Goal: Task Accomplishment & Management: Use online tool/utility

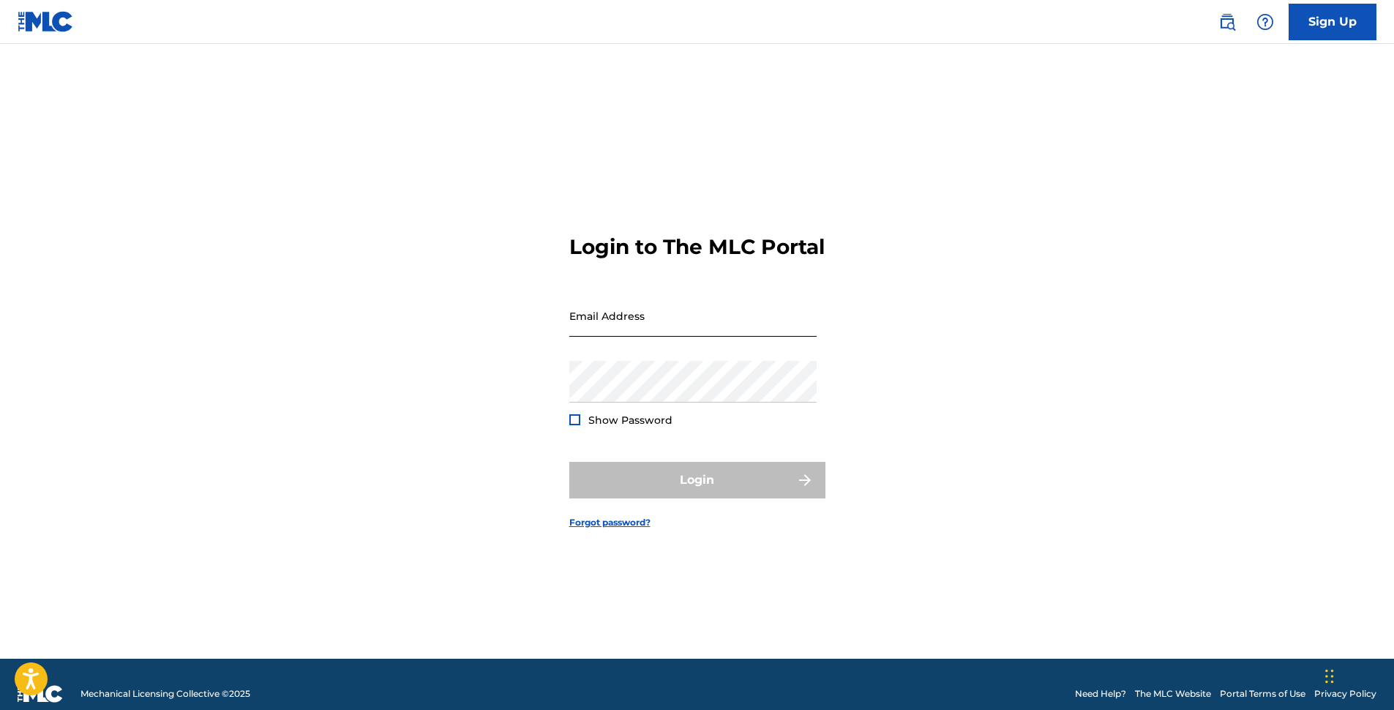
type input "[EMAIL_ADDRESS][DOMAIN_NAME]"
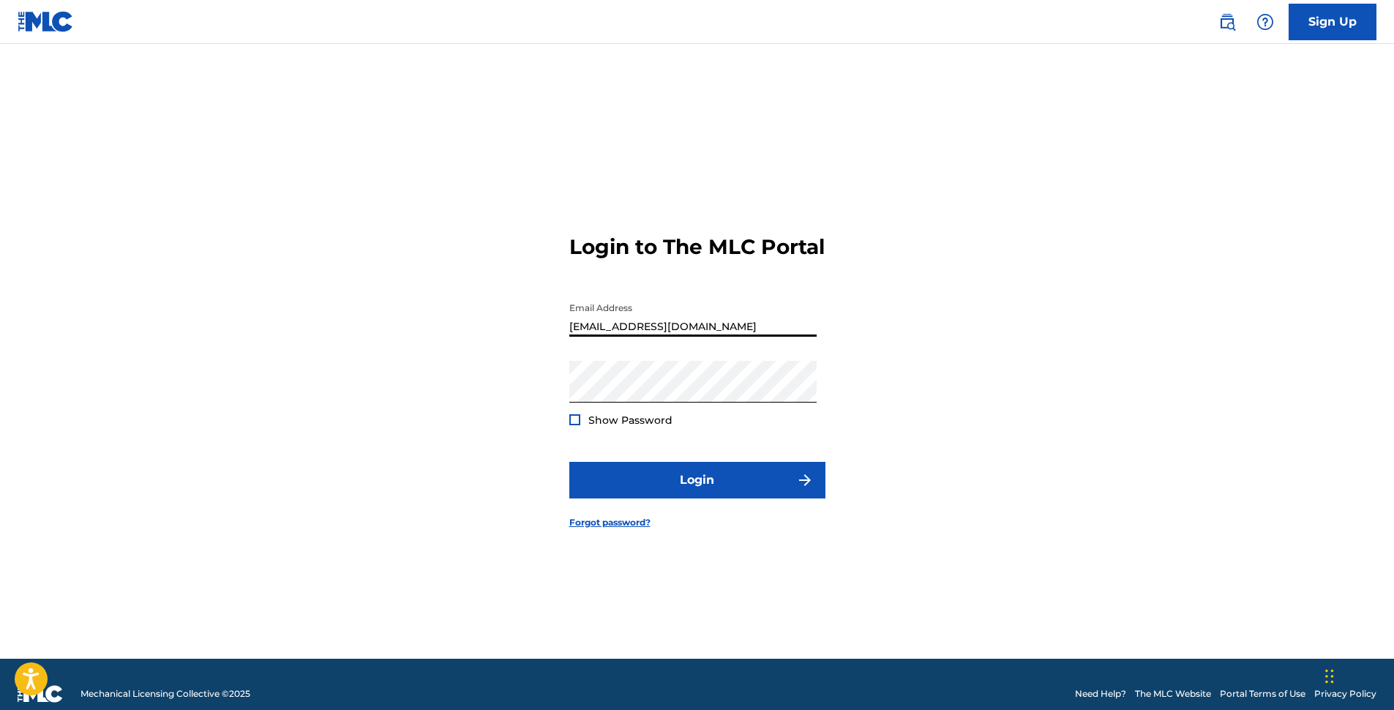
click at [678, 333] on input "[EMAIL_ADDRESS][DOMAIN_NAME]" at bounding box center [692, 316] width 247 height 42
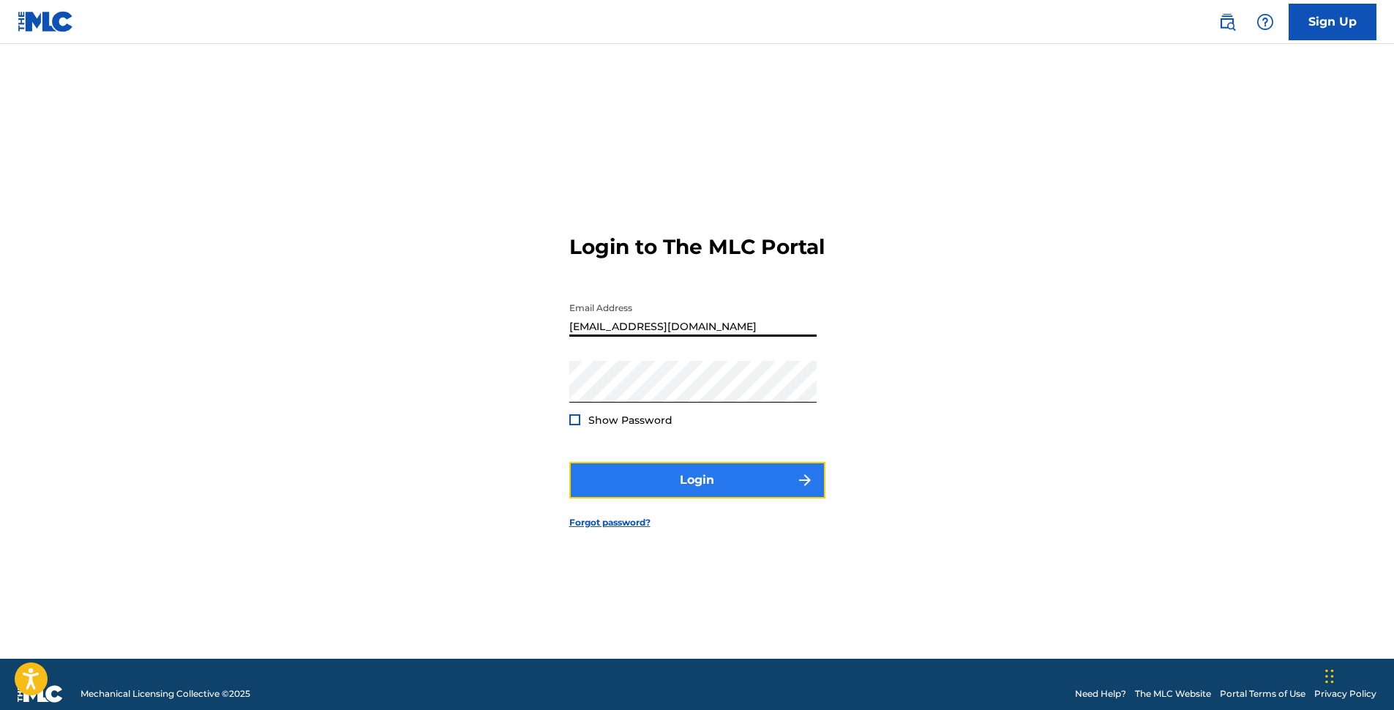
click at [703, 493] on button "Login" at bounding box center [697, 480] width 256 height 37
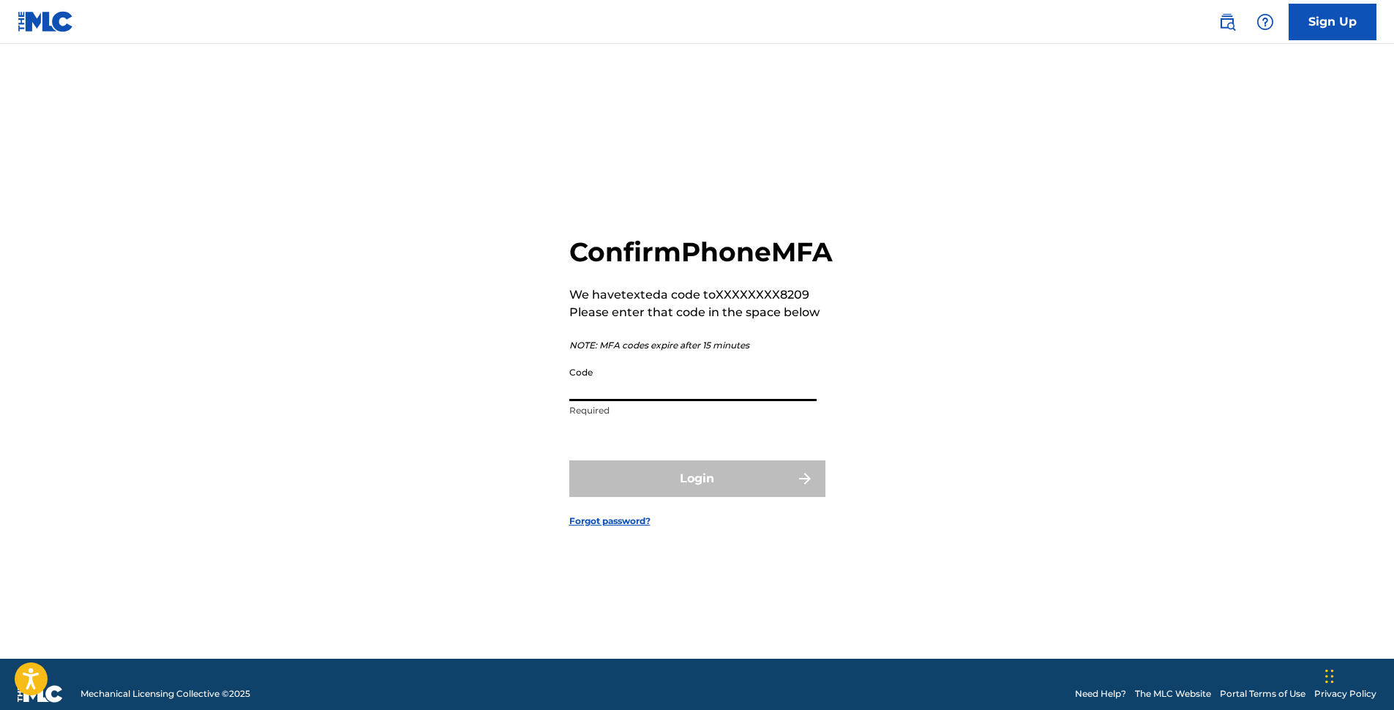
click at [635, 401] on input "Code" at bounding box center [692, 380] width 247 height 42
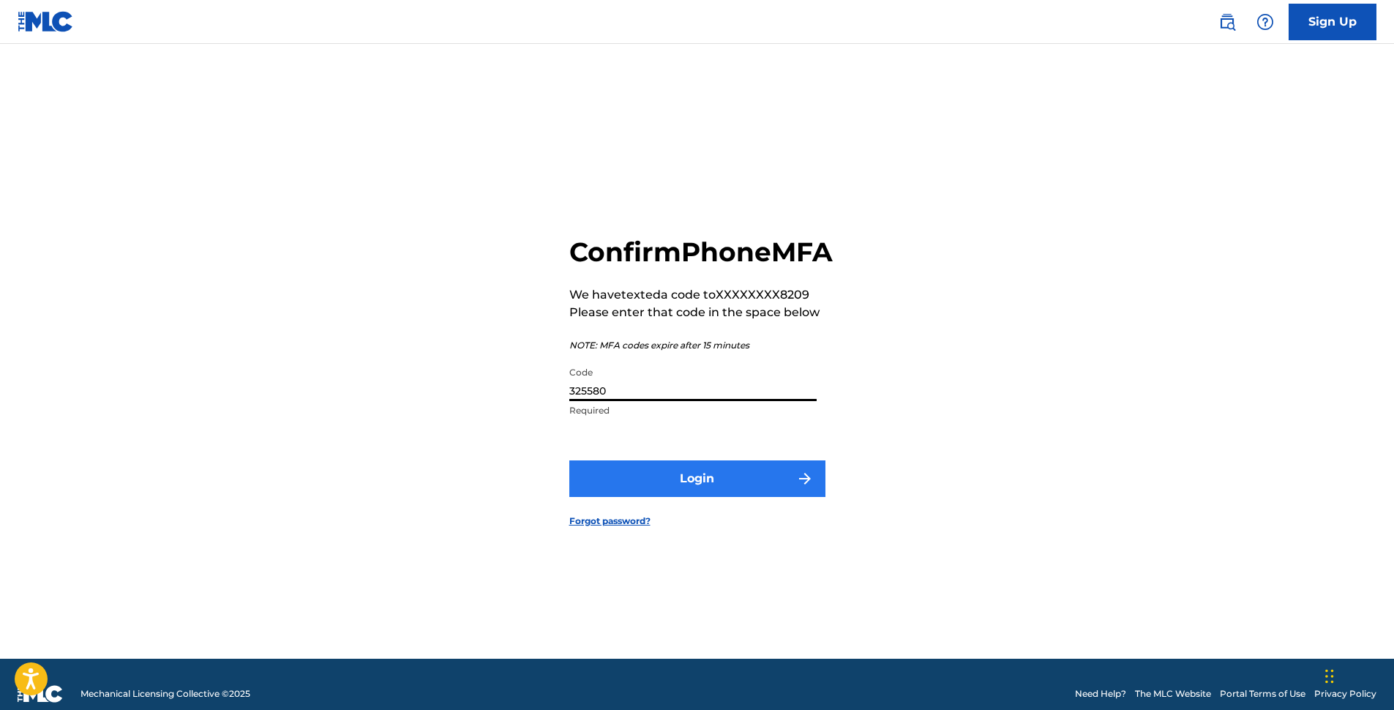
type input "325580"
click at [710, 497] on button "Login" at bounding box center [697, 478] width 256 height 37
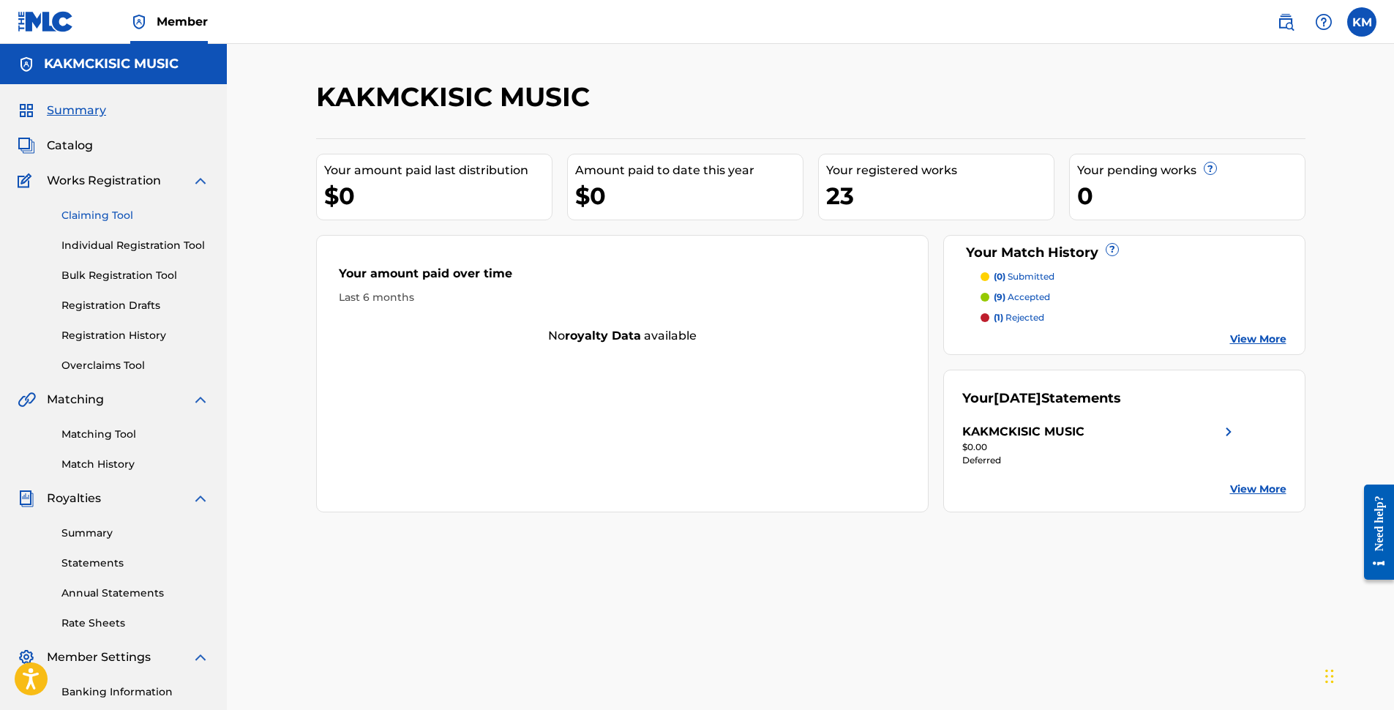
click at [96, 218] on link "Claiming Tool" at bounding box center [135, 215] width 148 height 15
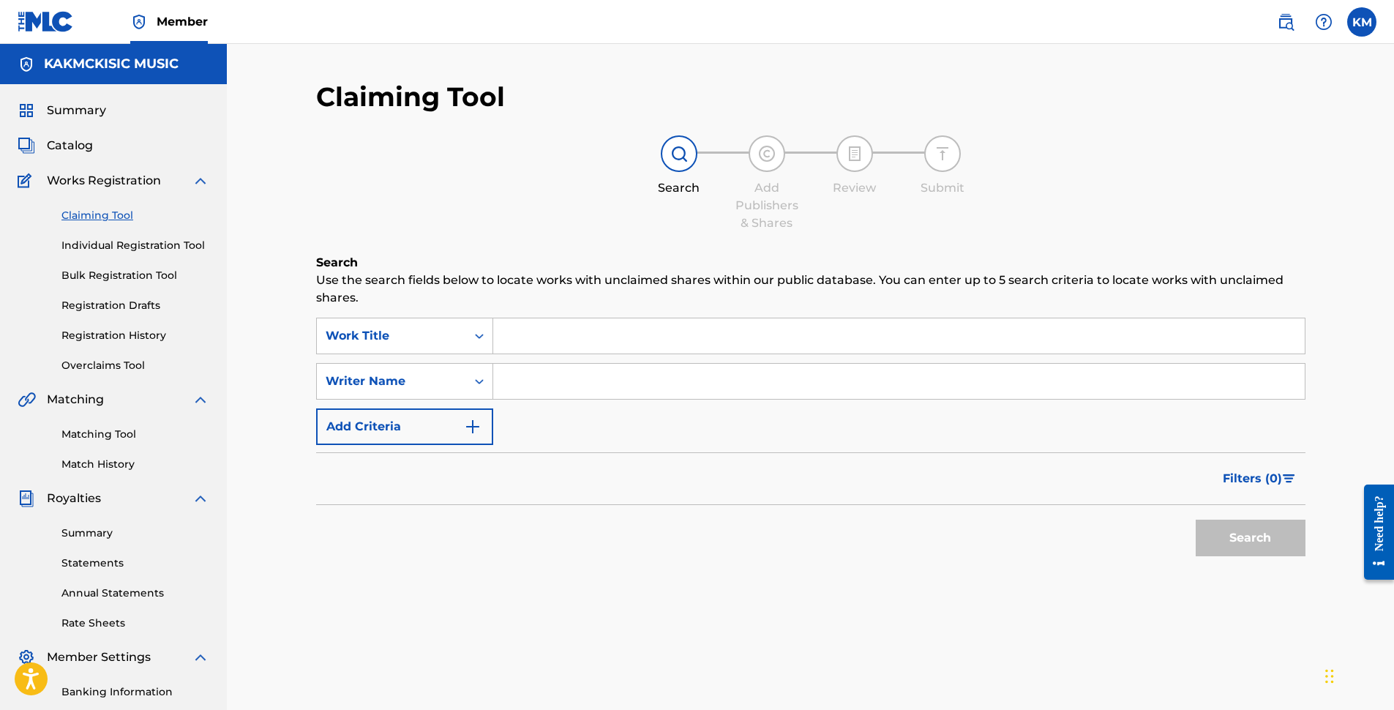
click at [541, 377] on input "Search Form" at bounding box center [898, 381] width 811 height 35
type input "[PERSON_NAME]"
click at [1263, 550] on button "Search" at bounding box center [1250, 537] width 110 height 37
click at [94, 429] on link "Matching Tool" at bounding box center [135, 433] width 148 height 15
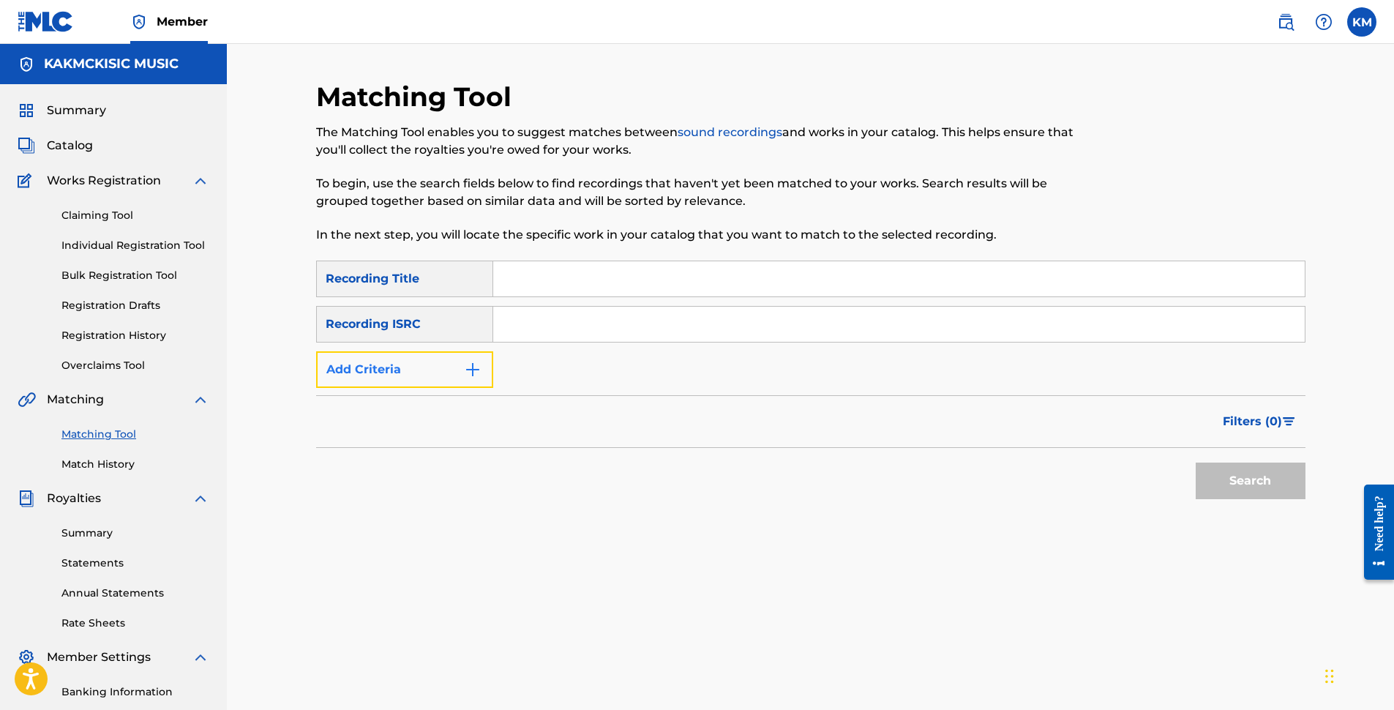
click at [377, 372] on button "Add Criteria" at bounding box center [404, 369] width 177 height 37
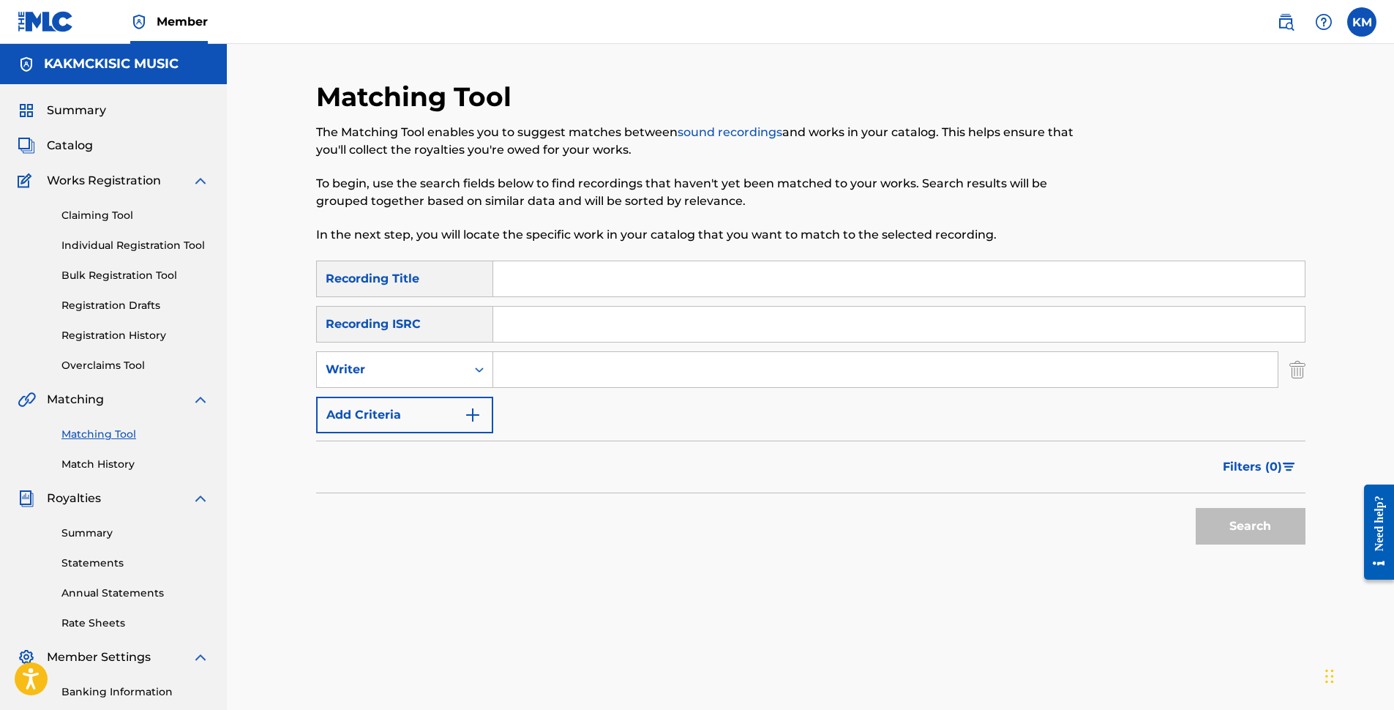
click at [530, 361] on input "Search Form" at bounding box center [885, 369] width 784 height 35
type input "[PERSON_NAME]"
drag, startPoint x: 608, startPoint y: 330, endPoint x: 467, endPoint y: 322, distance: 141.4
click at [467, 322] on div "SearchWithCriteriabdea1afa-c6a9-4fcc-bda3-382293e7349f Recording ISRC [PERSON_N…" at bounding box center [810, 324] width 989 height 37
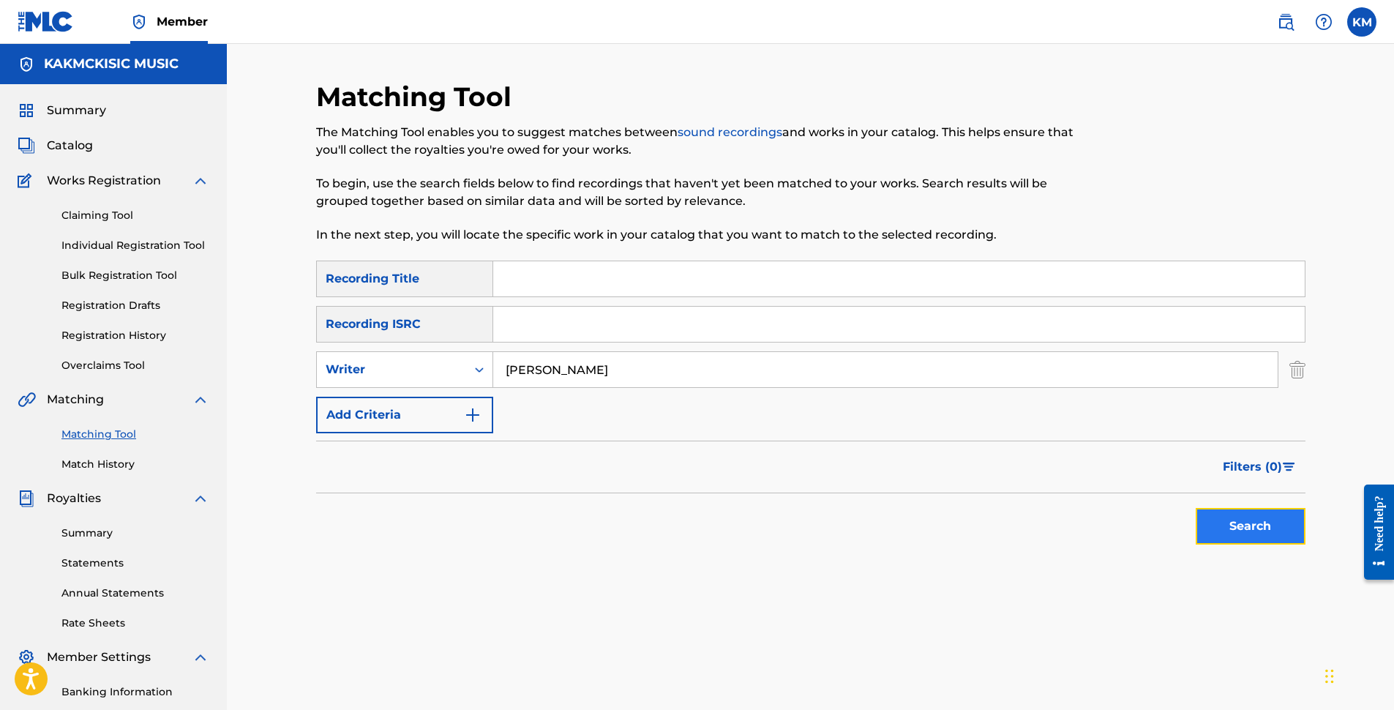
click at [1233, 525] on button "Search" at bounding box center [1250, 526] width 110 height 37
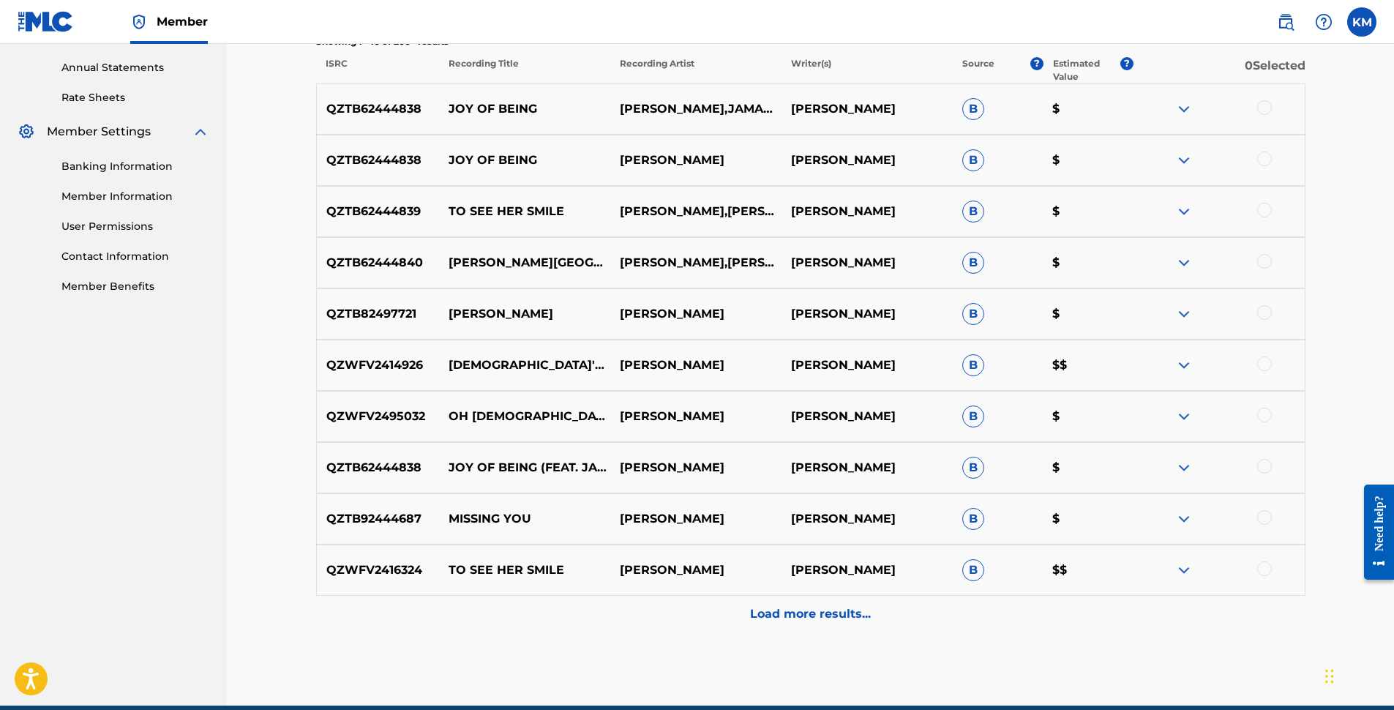
scroll to position [512, 0]
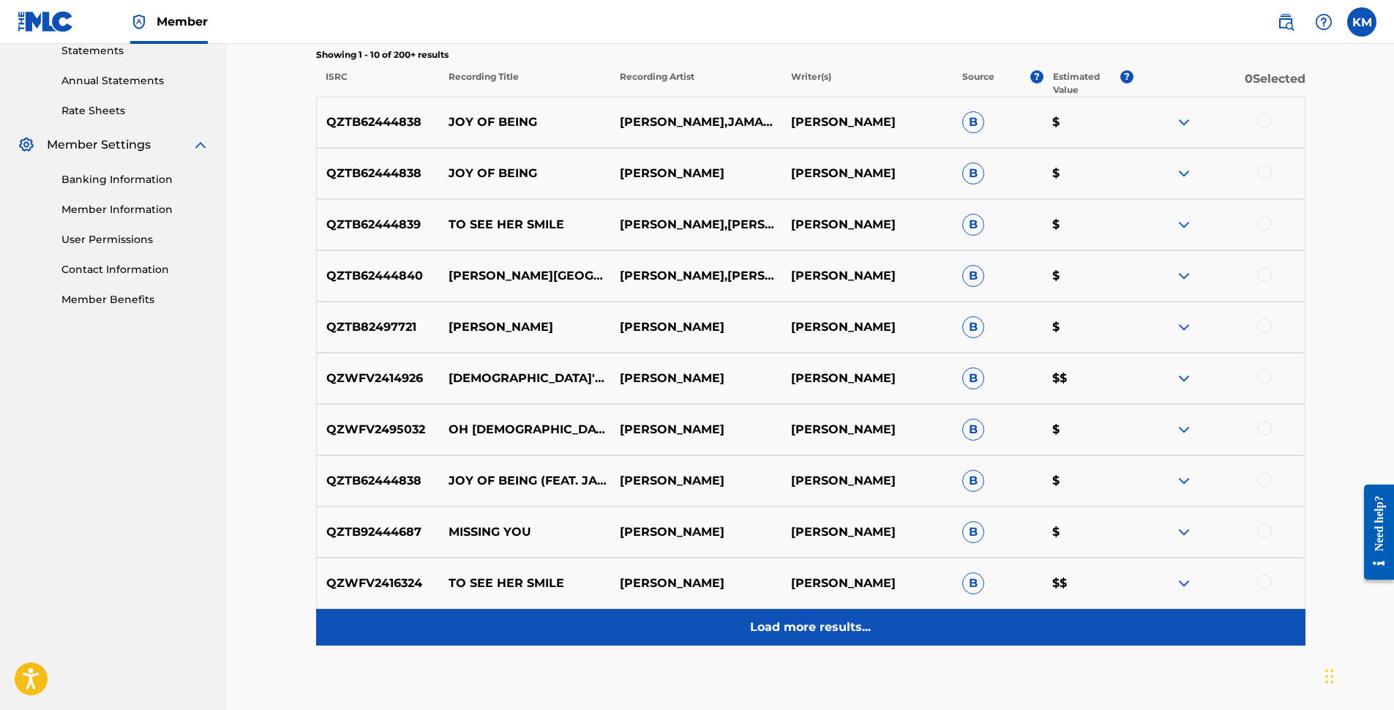
click at [826, 632] on p "Load more results..." at bounding box center [810, 627] width 121 height 18
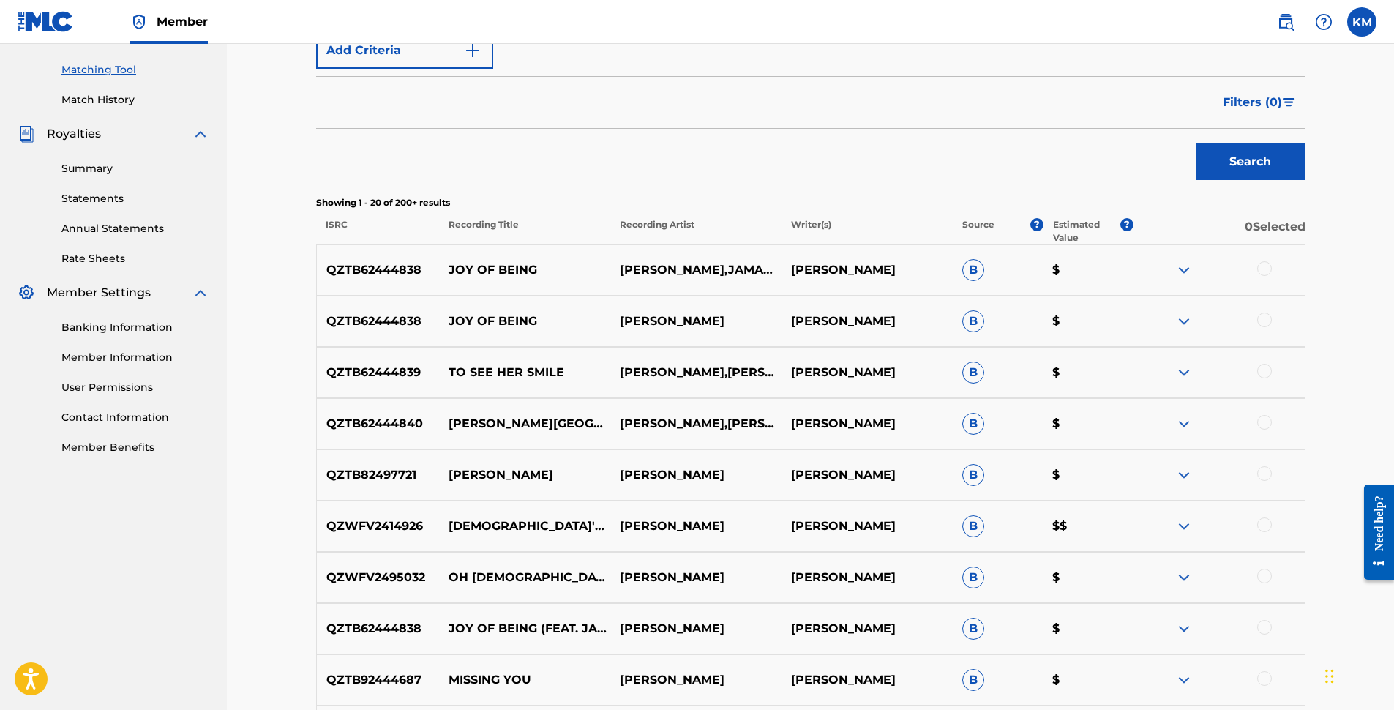
scroll to position [293, 0]
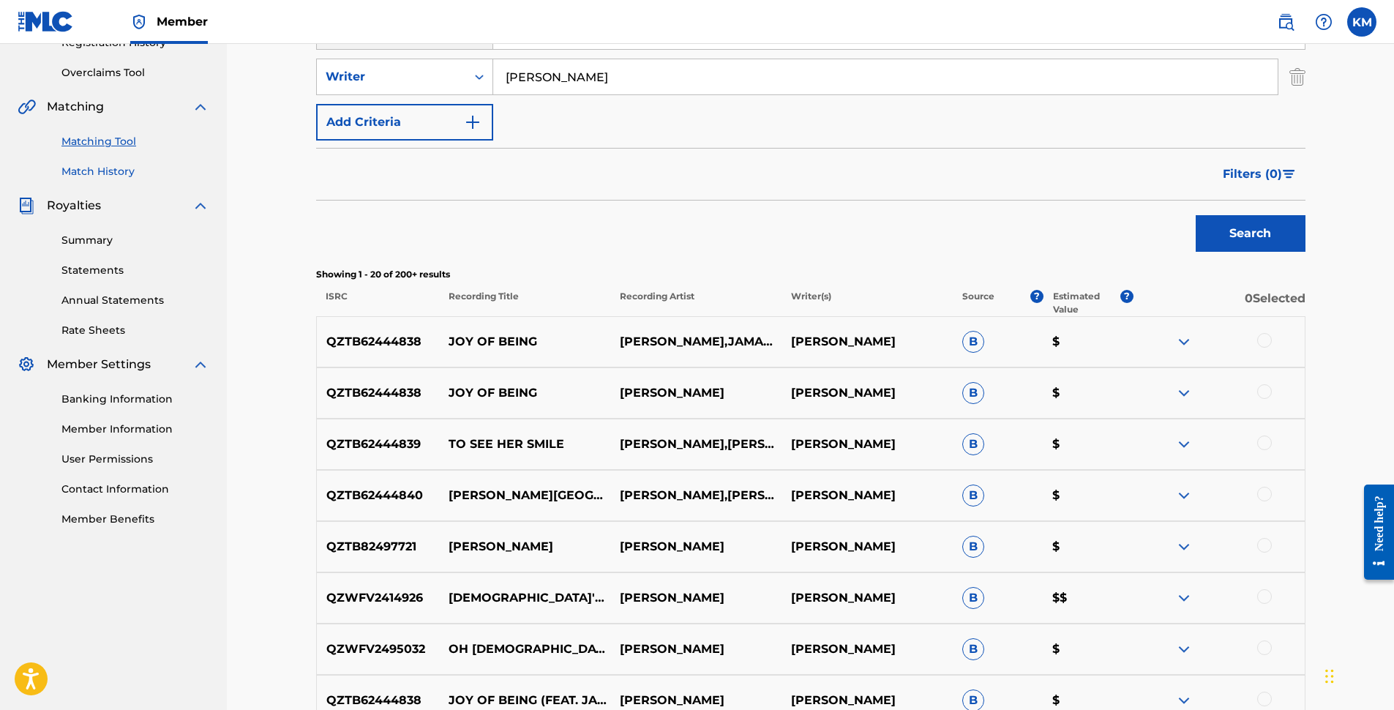
click at [105, 168] on link "Match History" at bounding box center [135, 171] width 148 height 15
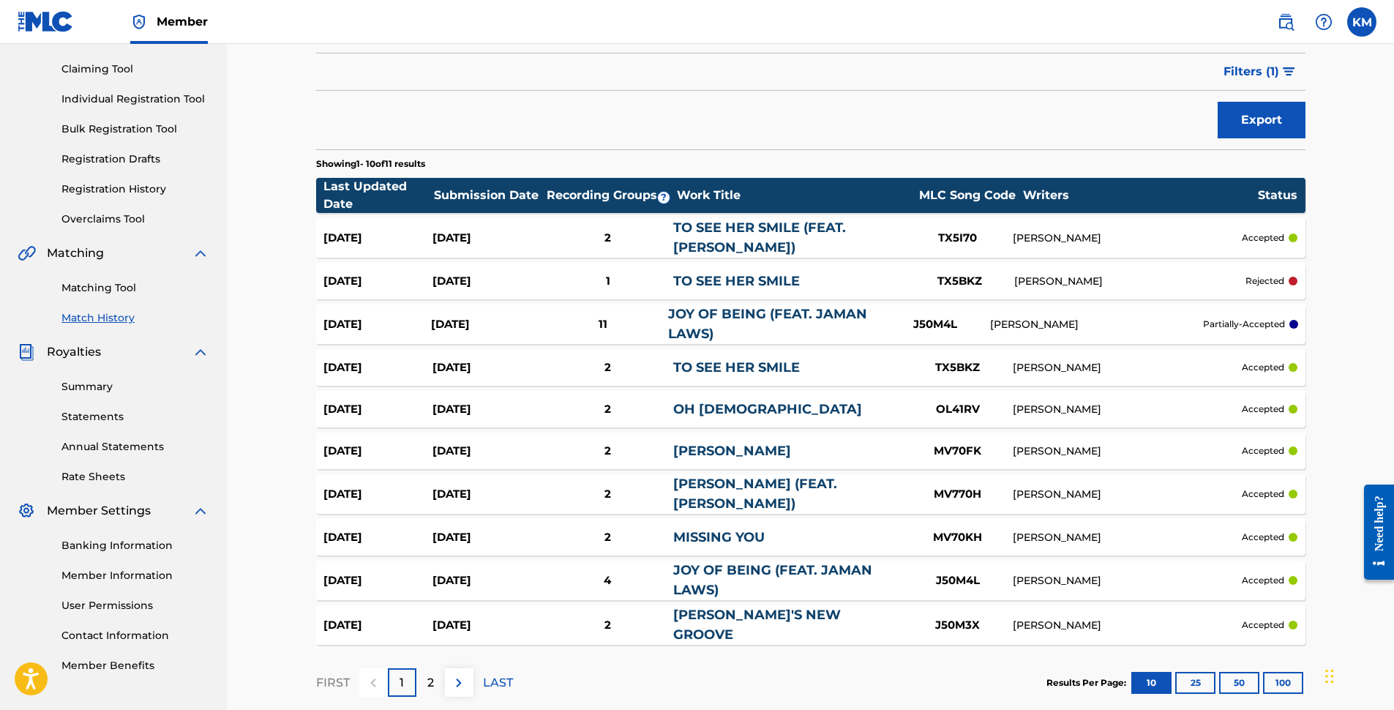
scroll to position [219, 0]
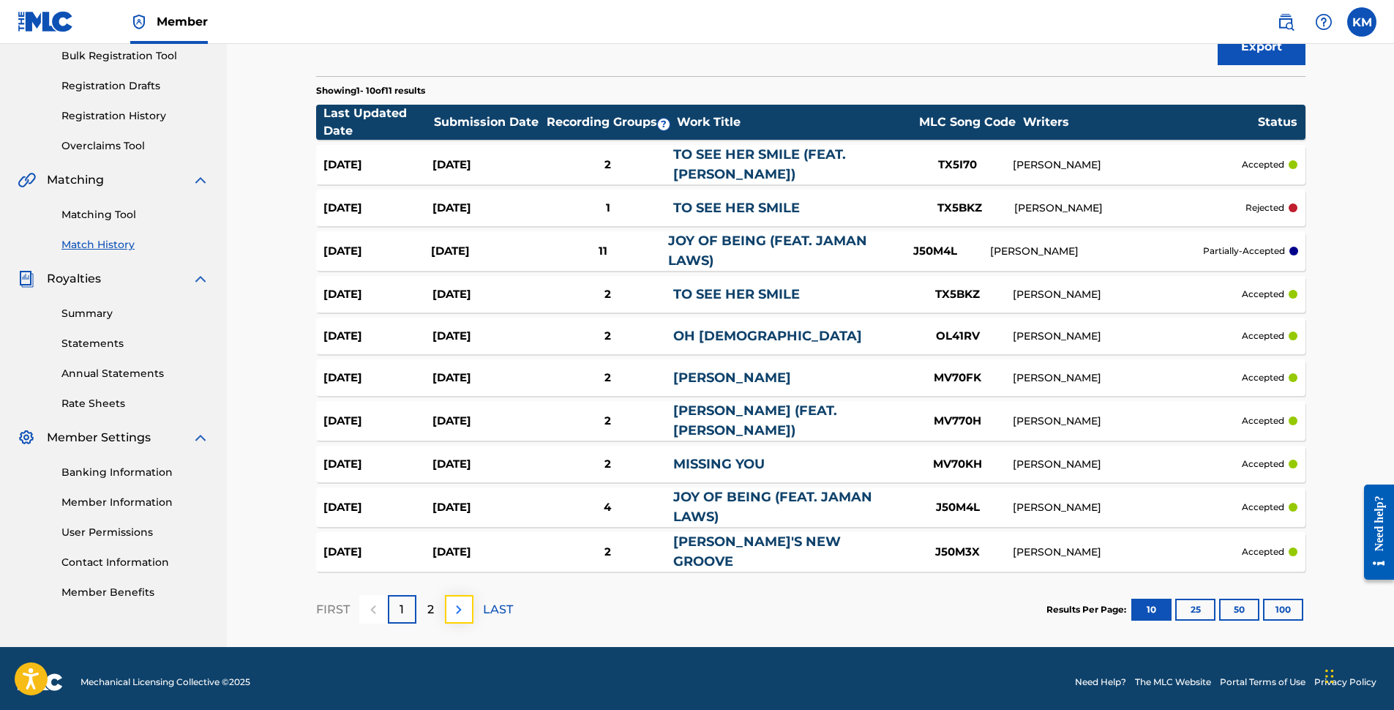
click at [456, 606] on img at bounding box center [459, 610] width 18 height 18
click at [1200, 609] on button "25" at bounding box center [1195, 609] width 40 height 22
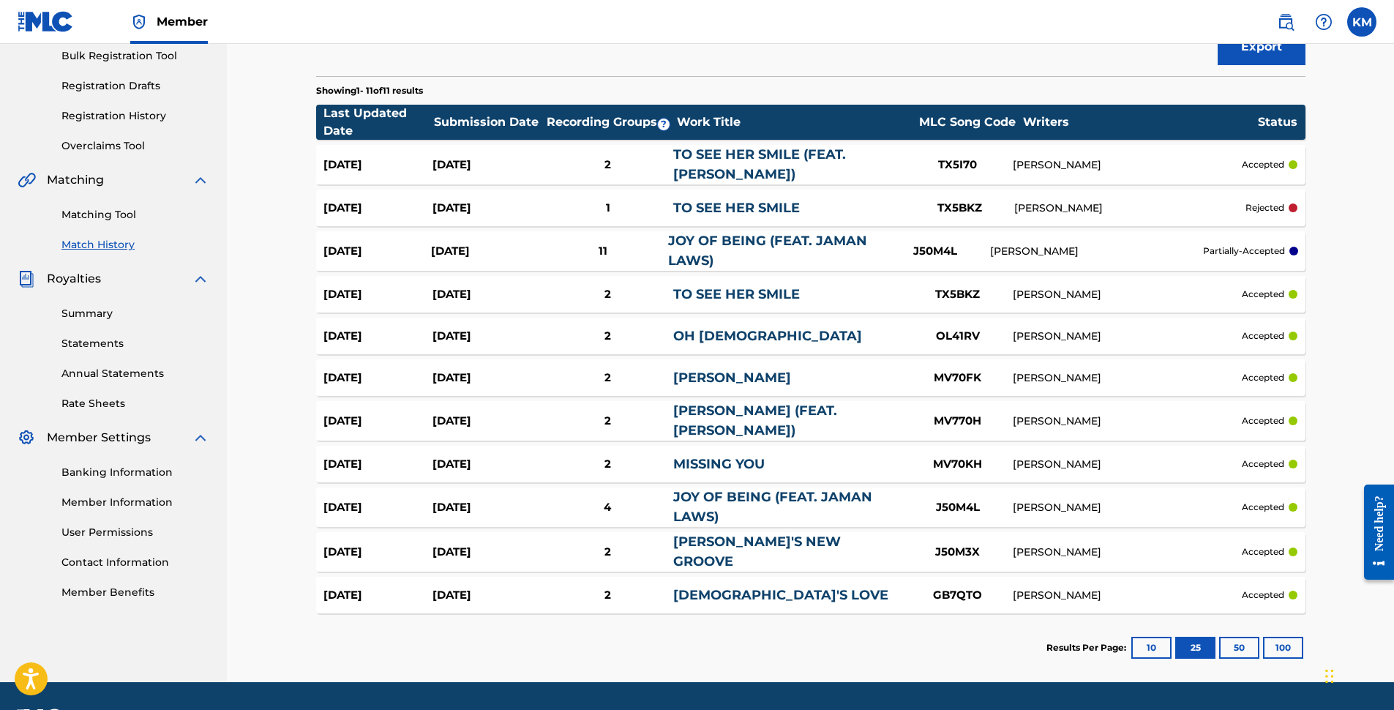
scroll to position [0, 0]
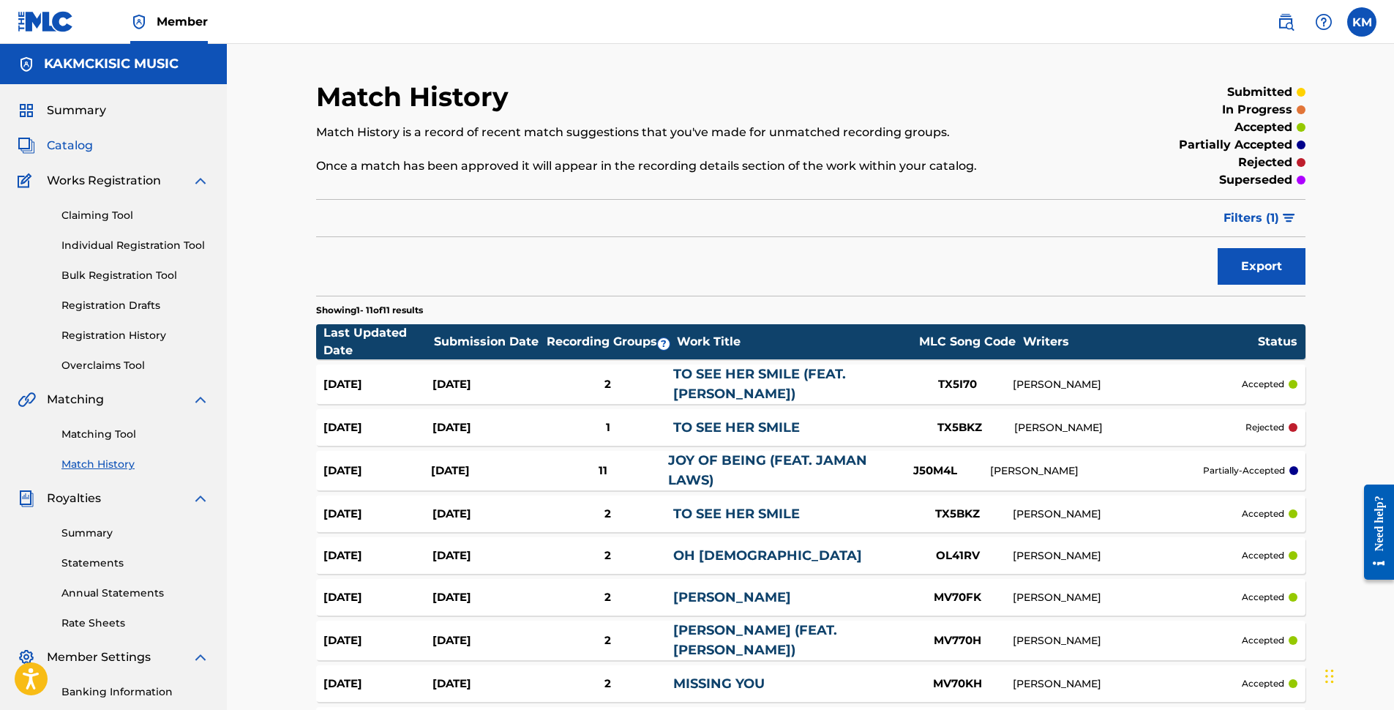
click at [64, 146] on span "Catalog" at bounding box center [70, 146] width 46 height 18
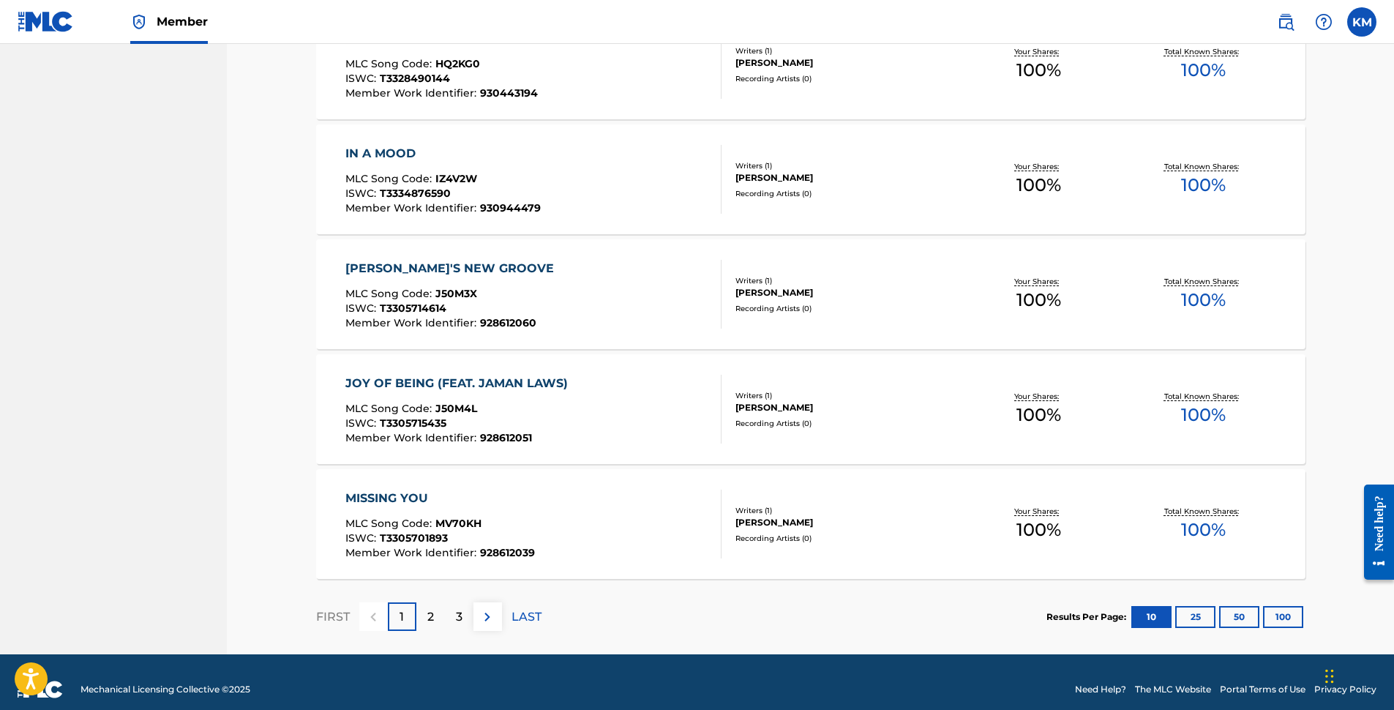
scroll to position [965, 0]
